Goal: Task Accomplishment & Management: Manage account settings

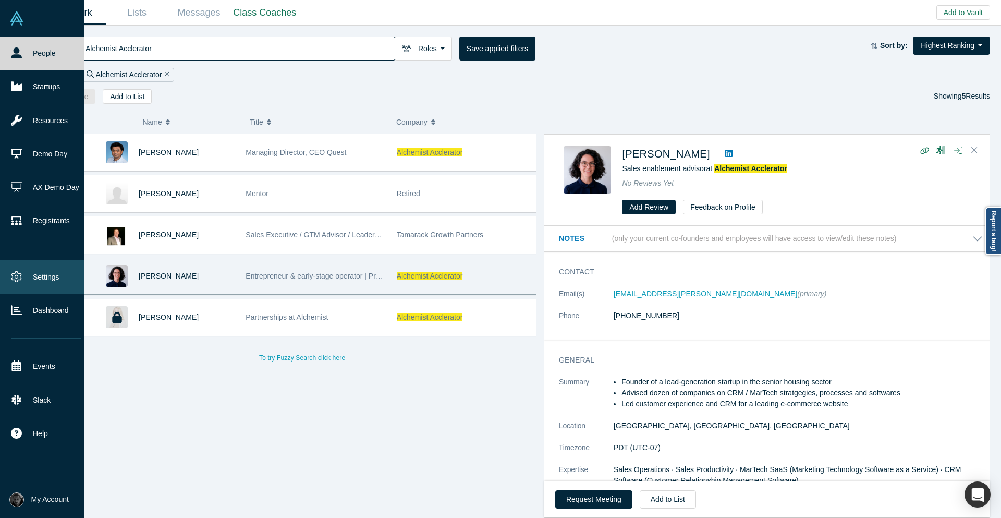
click at [44, 270] on link "Settings" at bounding box center [46, 276] width 92 height 33
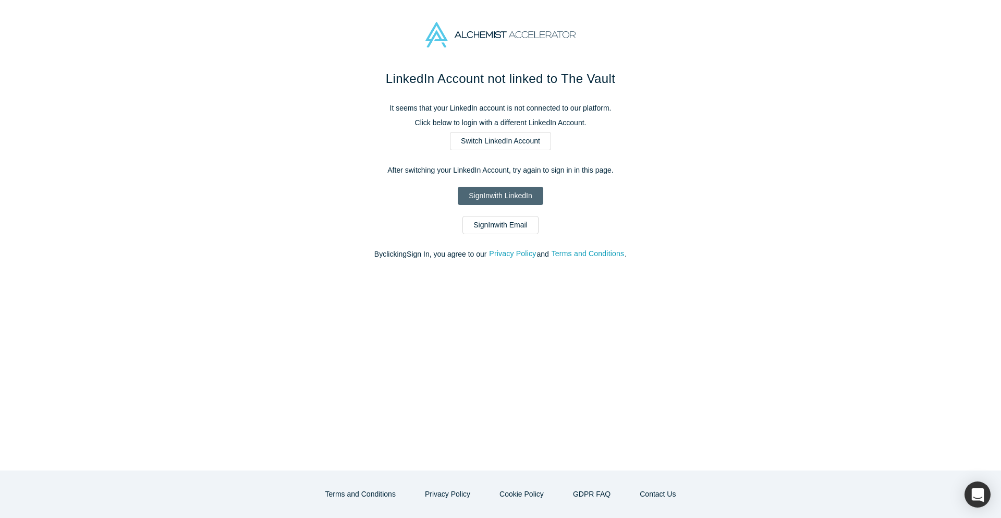
click at [488, 200] on link "Sign In with LinkedIn" at bounding box center [500, 196] width 85 height 18
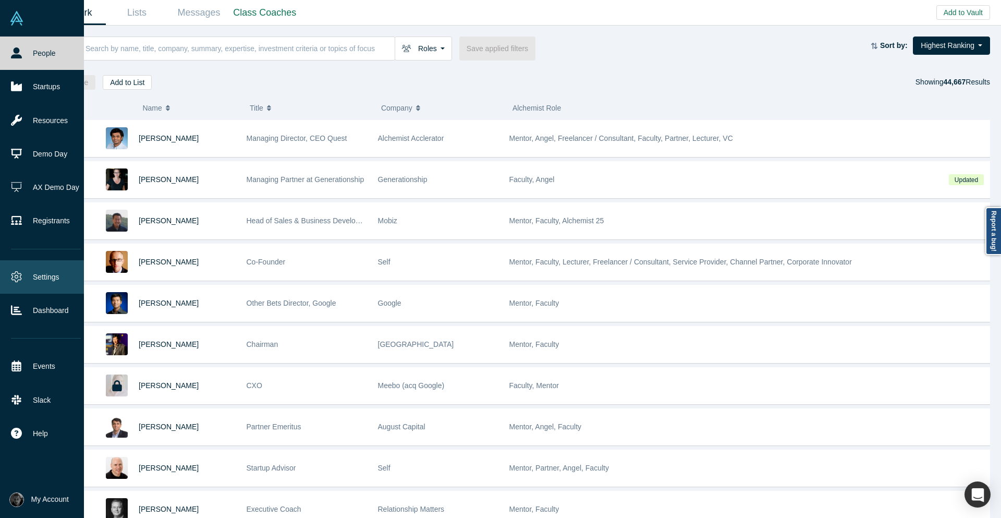
click at [44, 286] on link "Settings" at bounding box center [46, 276] width 92 height 33
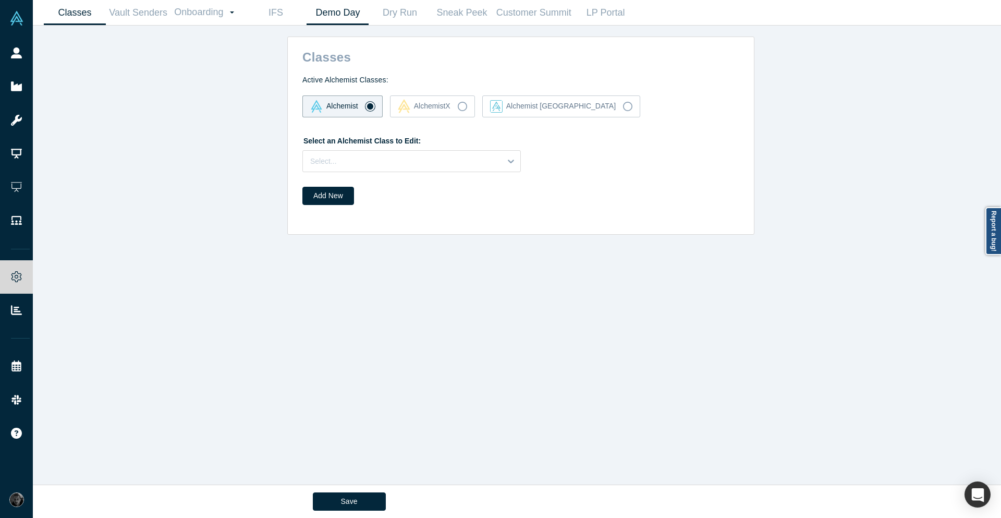
click at [343, 24] on link "Demo Day" at bounding box center [338, 13] width 62 height 25
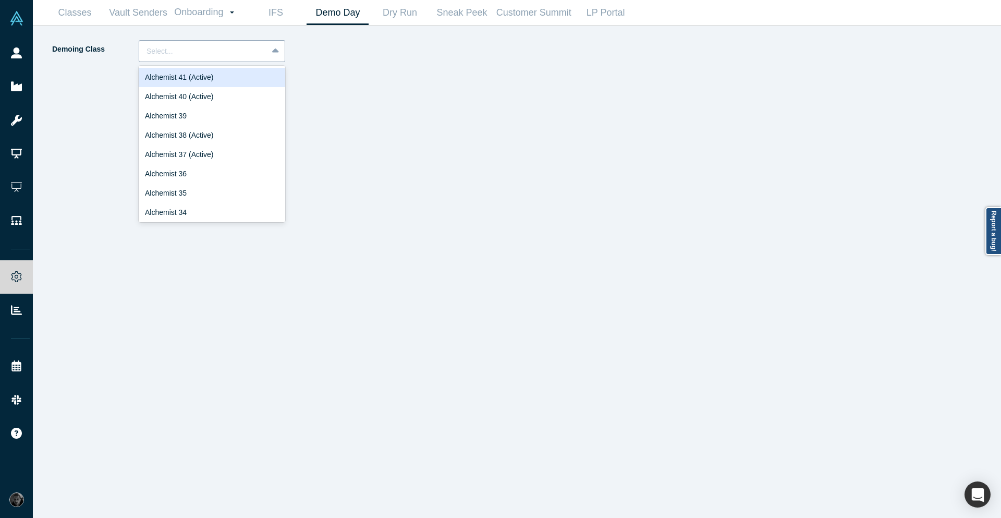
click at [263, 50] on div "Select..." at bounding box center [203, 51] width 128 height 17
click at [233, 98] on div "Alchemist 40 (Active)" at bounding box center [212, 96] width 147 height 19
